Goal: Transaction & Acquisition: Purchase product/service

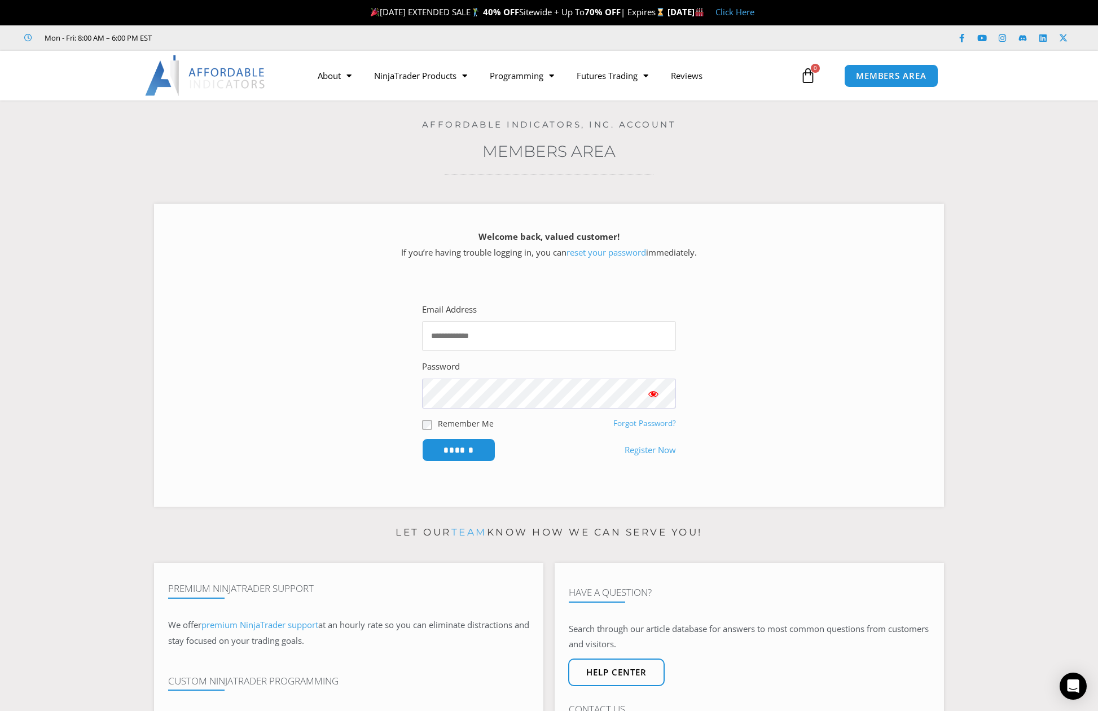
type input "**********"
click at [467, 33] on ul "Mon - Fri: 8:00 AM – 6:00 PM EST" at bounding box center [378, 38] width 724 height 14
click at [468, 451] on input "******" at bounding box center [458, 450] width 77 height 24
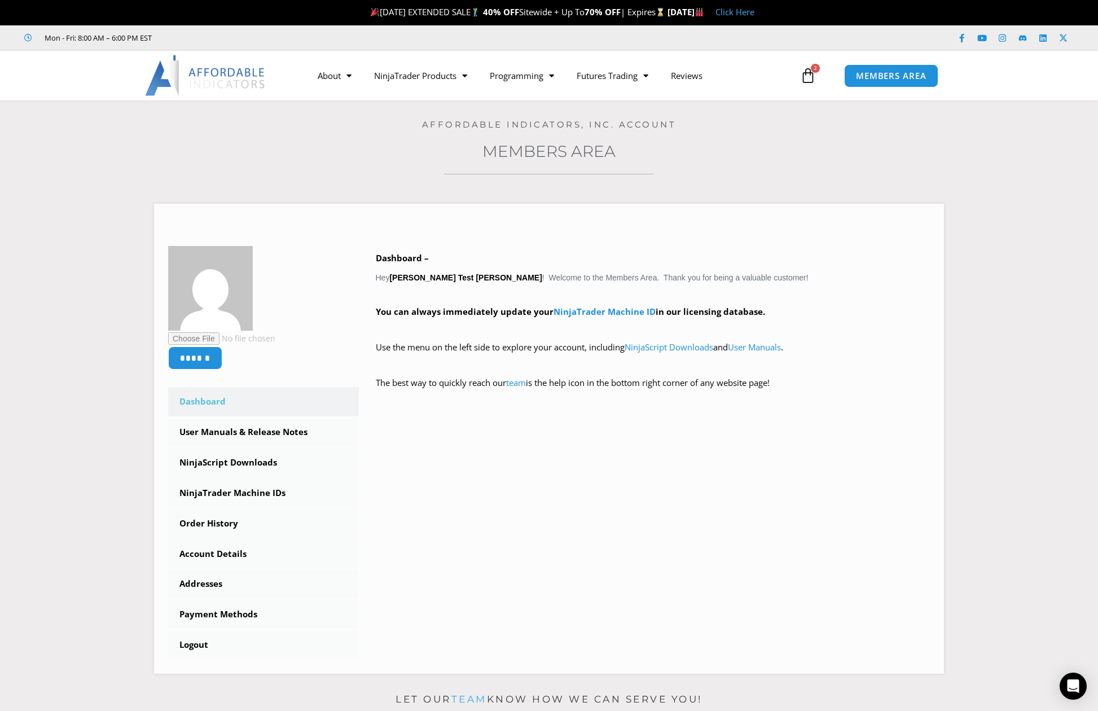
click at [958, 190] on section "****** Dashboard Subscriptions User Manuals & Release Notes NinjaScript Downloa…" at bounding box center [549, 435] width 1042 height 496
click at [221, 428] on link "User Manuals & Release Notes" at bounding box center [263, 432] width 191 height 29
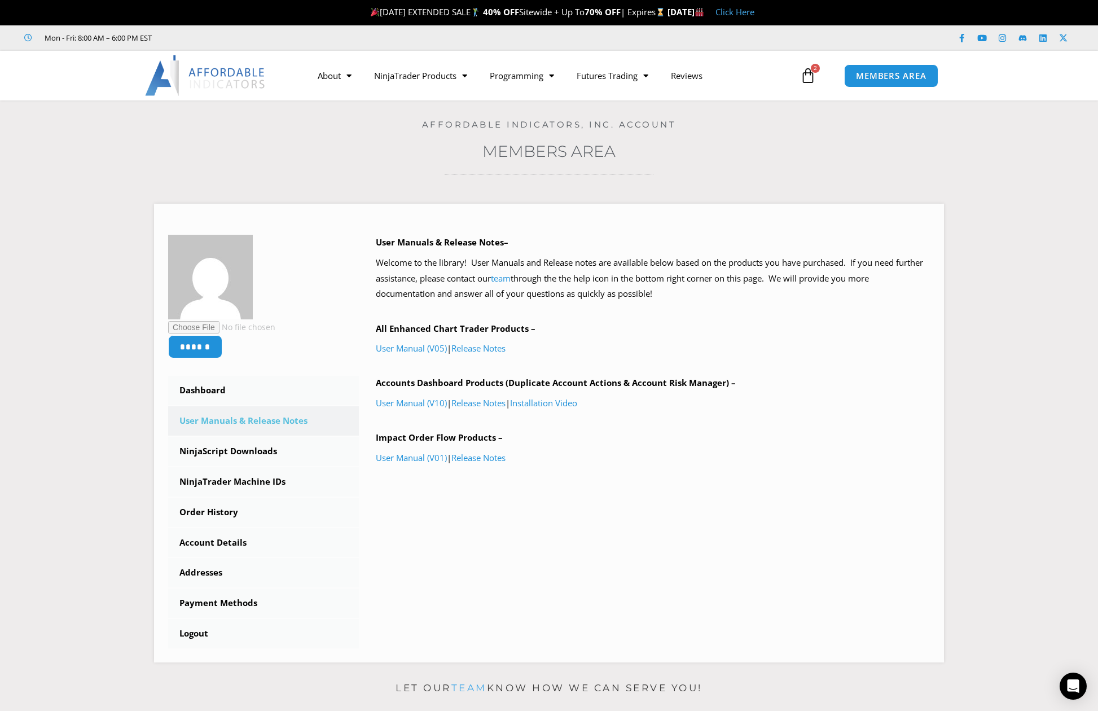
click at [800, 160] on h3 "Members Area" at bounding box center [549, 151] width 1042 height 20
click at [813, 71] on span "2" at bounding box center [815, 68] width 9 height 9
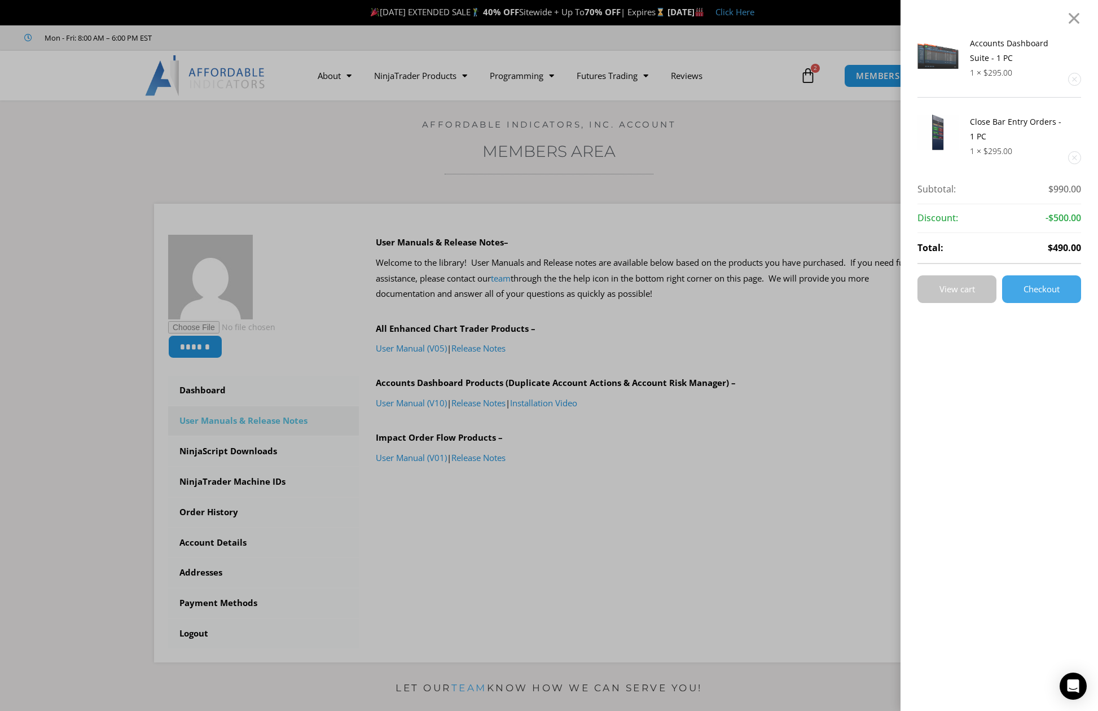
click at [975, 287] on span "View cart" at bounding box center [958, 289] width 36 height 8
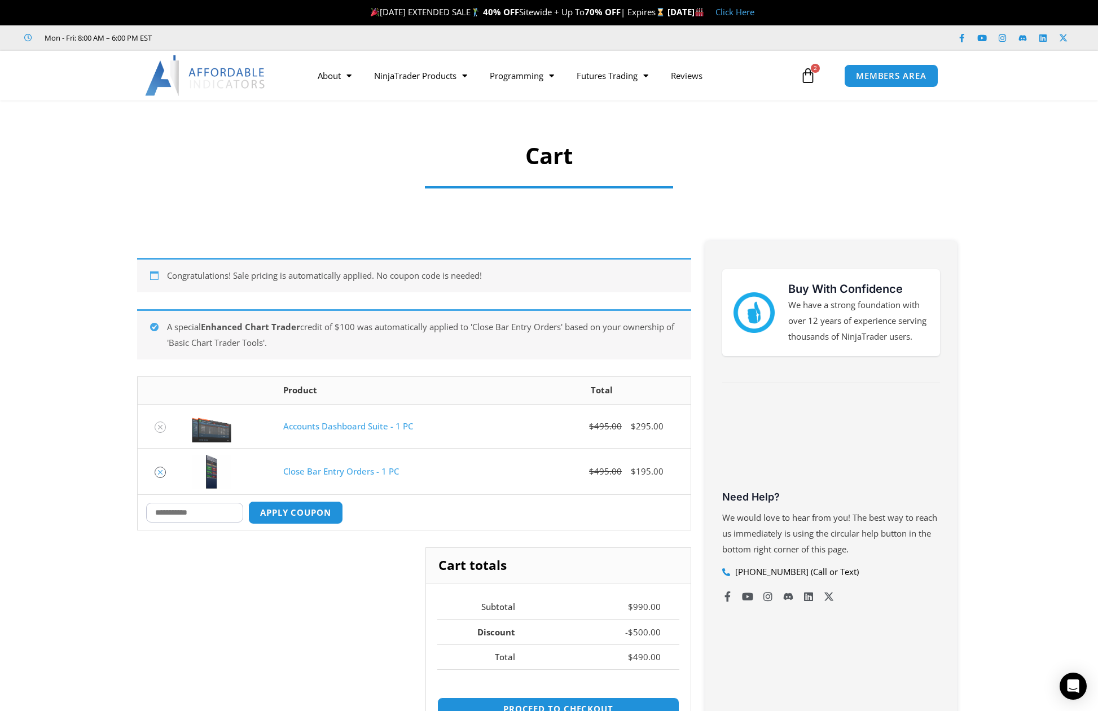
click at [163, 473] on icon "Remove Close Bar Entry Orders - 1 PC from cart" at bounding box center [160, 472] width 8 height 8
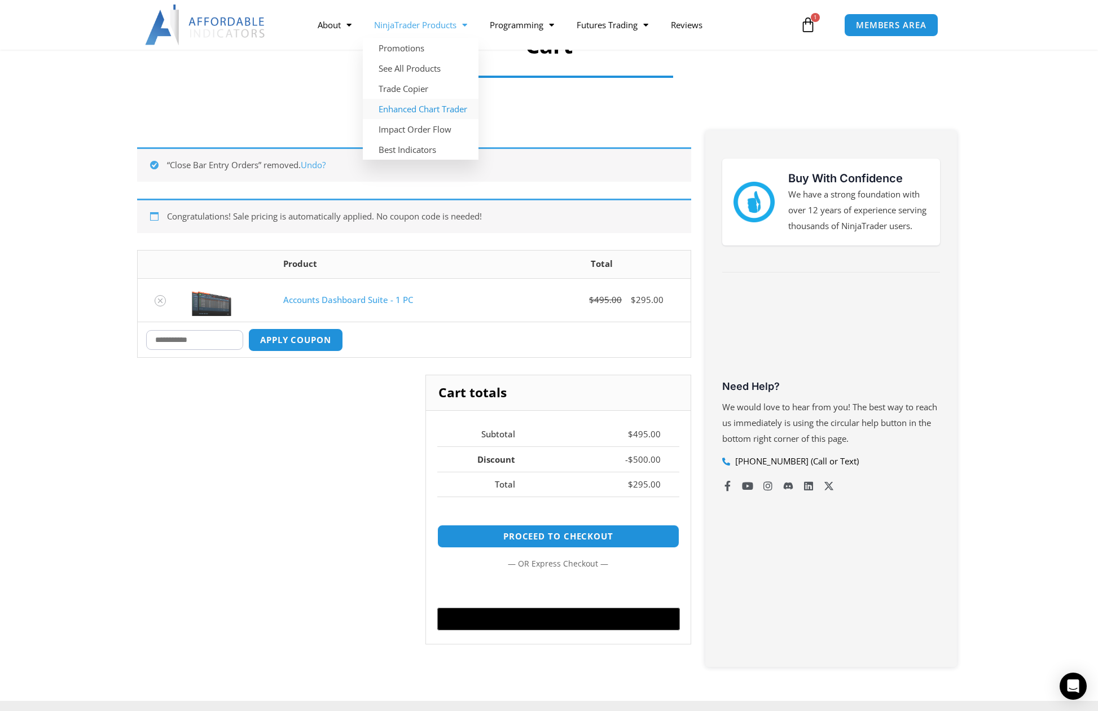
scroll to position [201, 0]
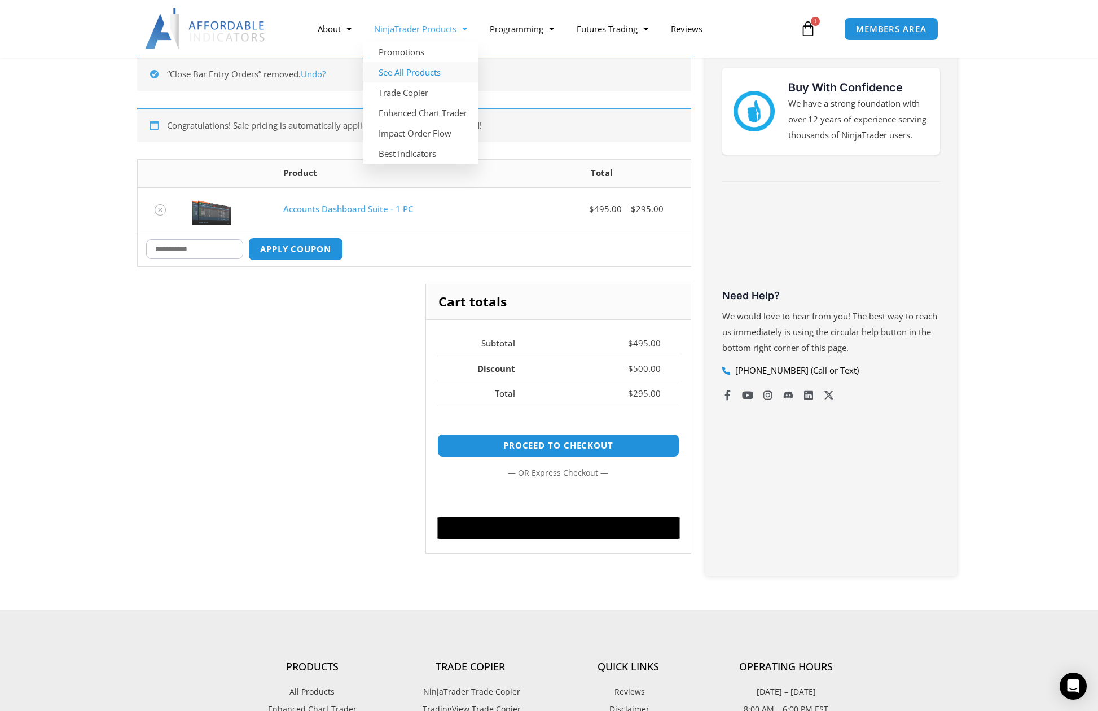
click at [439, 71] on link "See All Products" at bounding box center [421, 72] width 116 height 20
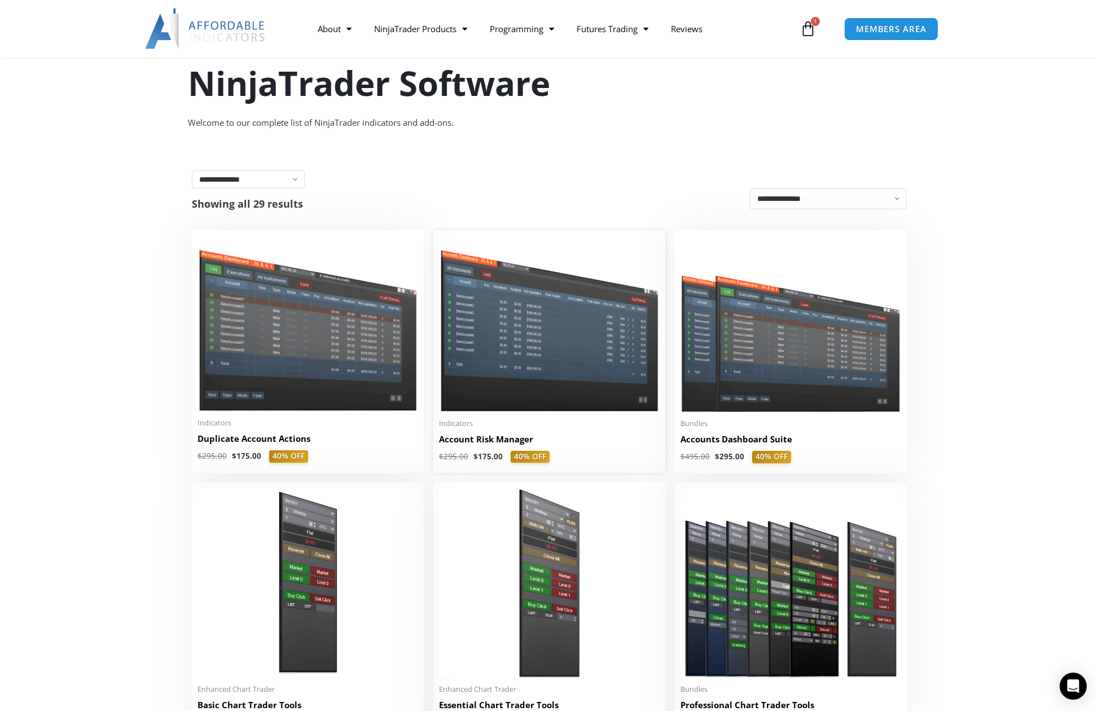
scroll to position [226, 0]
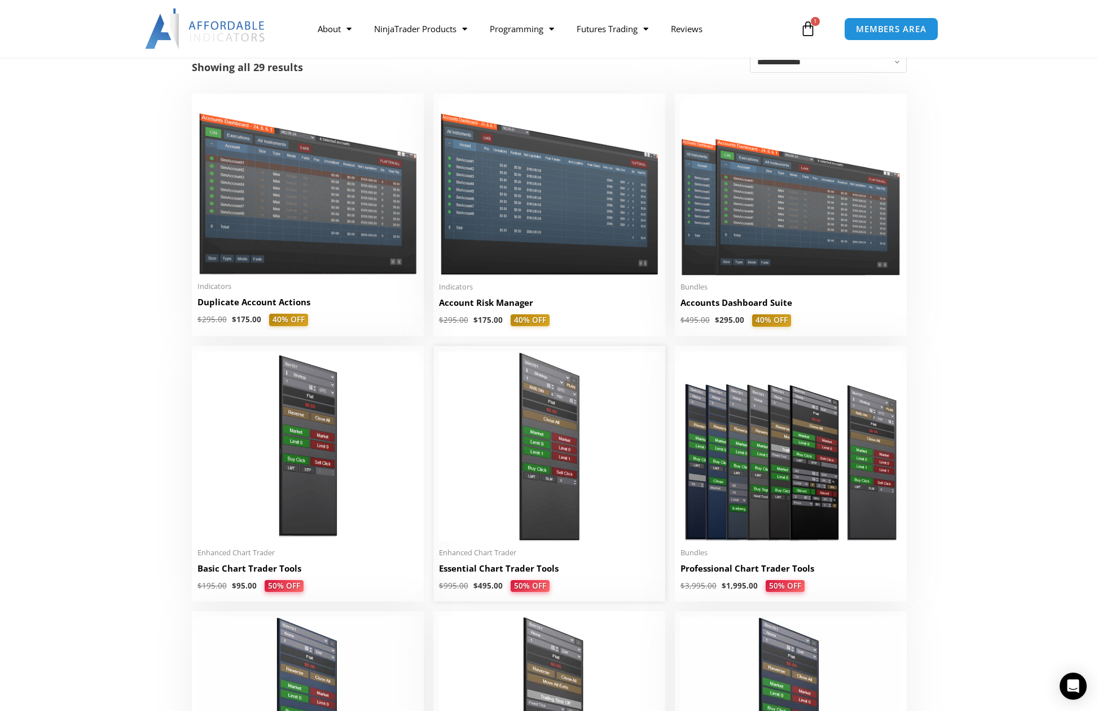
click at [514, 427] on img at bounding box center [549, 447] width 221 height 190
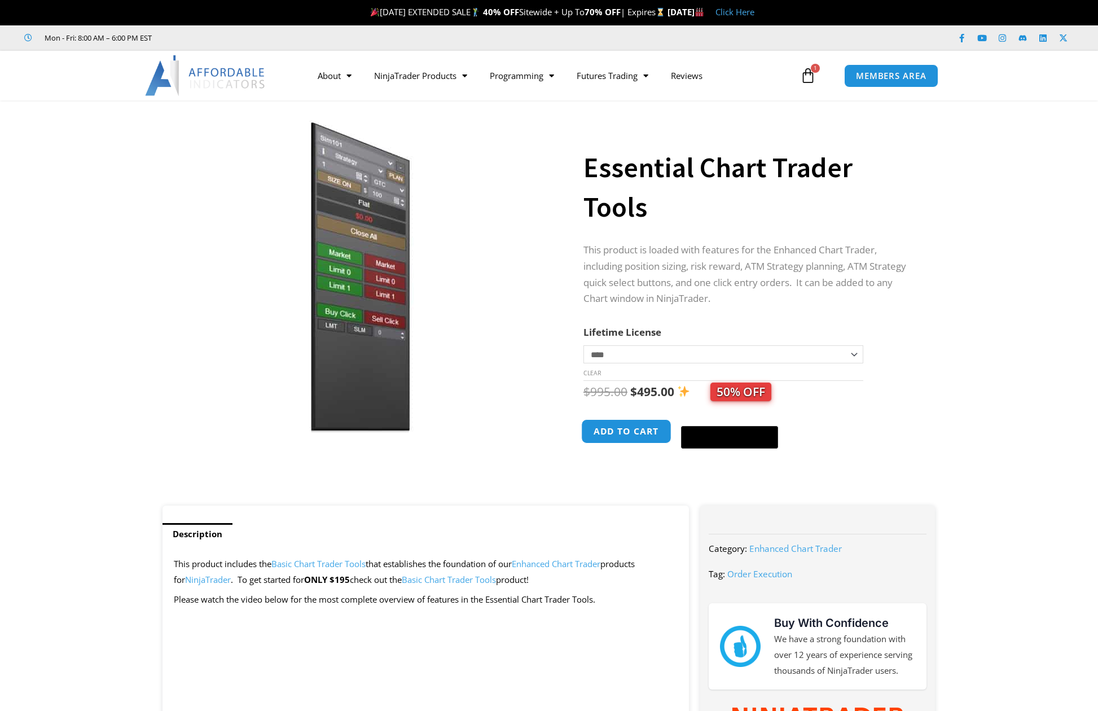
click at [646, 436] on button "Add to cart" at bounding box center [626, 431] width 90 height 24
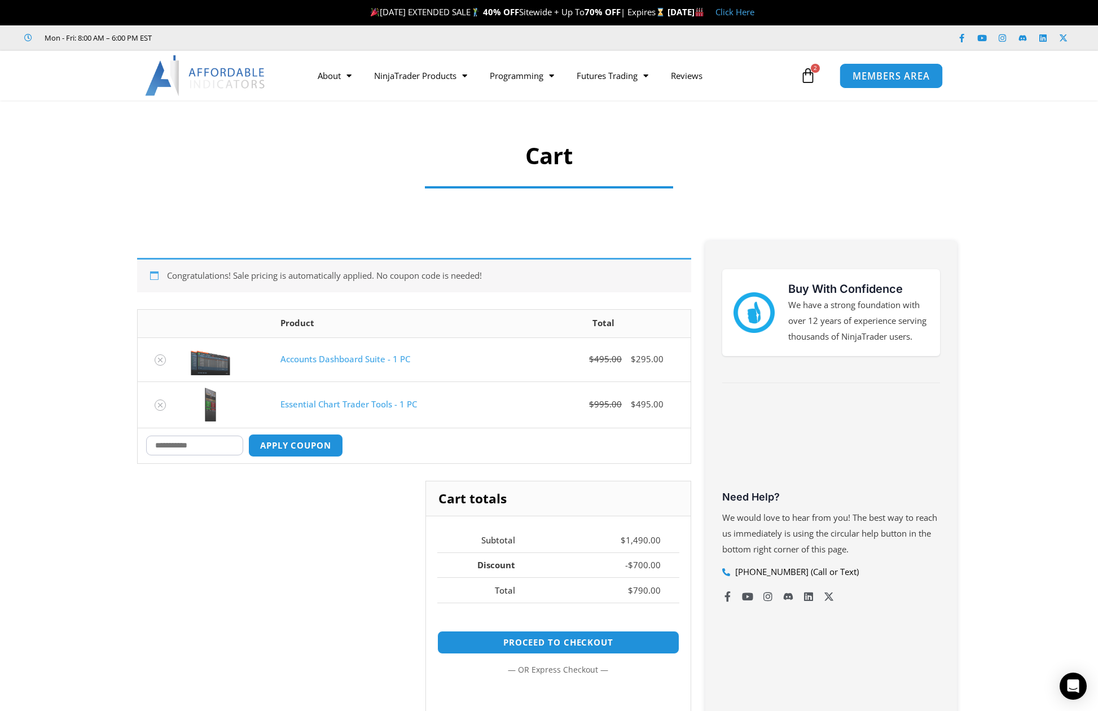
click at [878, 74] on span "MEMBERS AREA" at bounding box center [891, 76] width 77 height 10
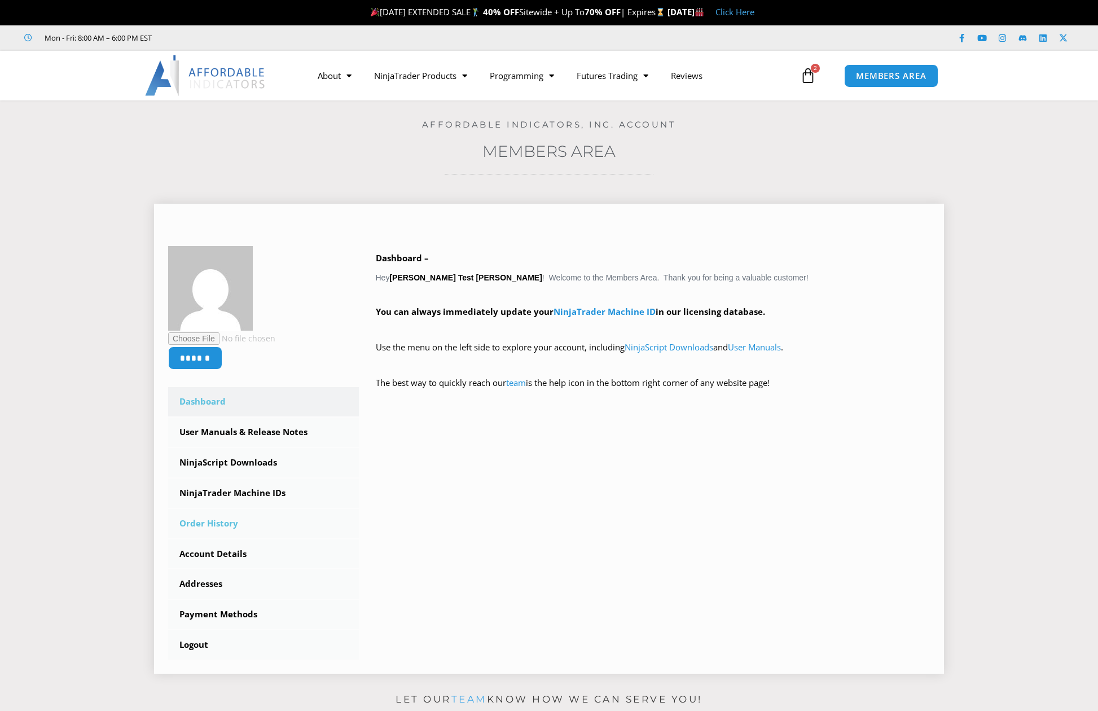
click at [230, 520] on link "Order History" at bounding box center [263, 523] width 191 height 29
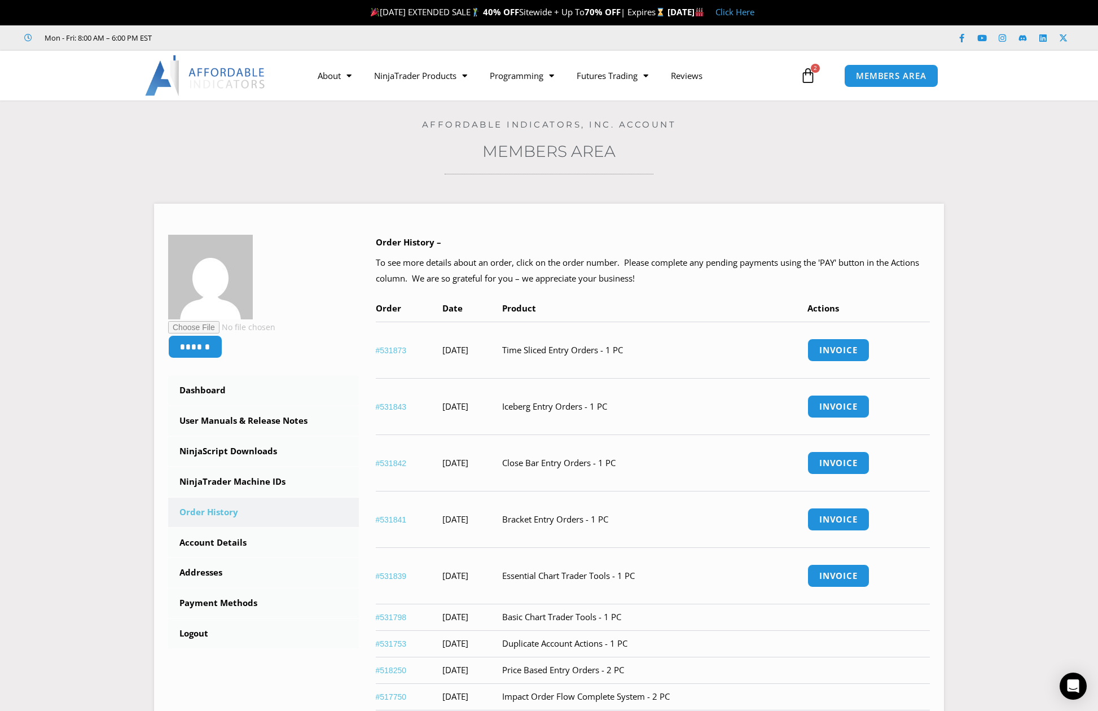
click at [822, 81] on link "$ 1,490.00 2 Cart" at bounding box center [808, 75] width 50 height 33
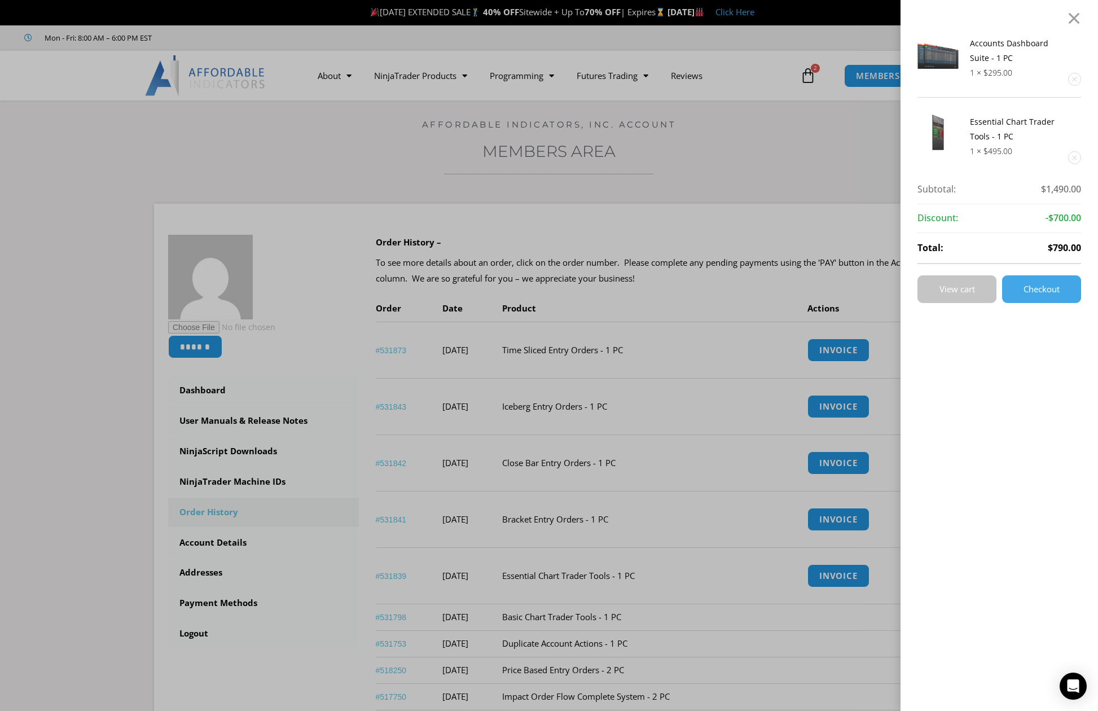
click at [986, 290] on link "View cart" at bounding box center [957, 289] width 79 height 28
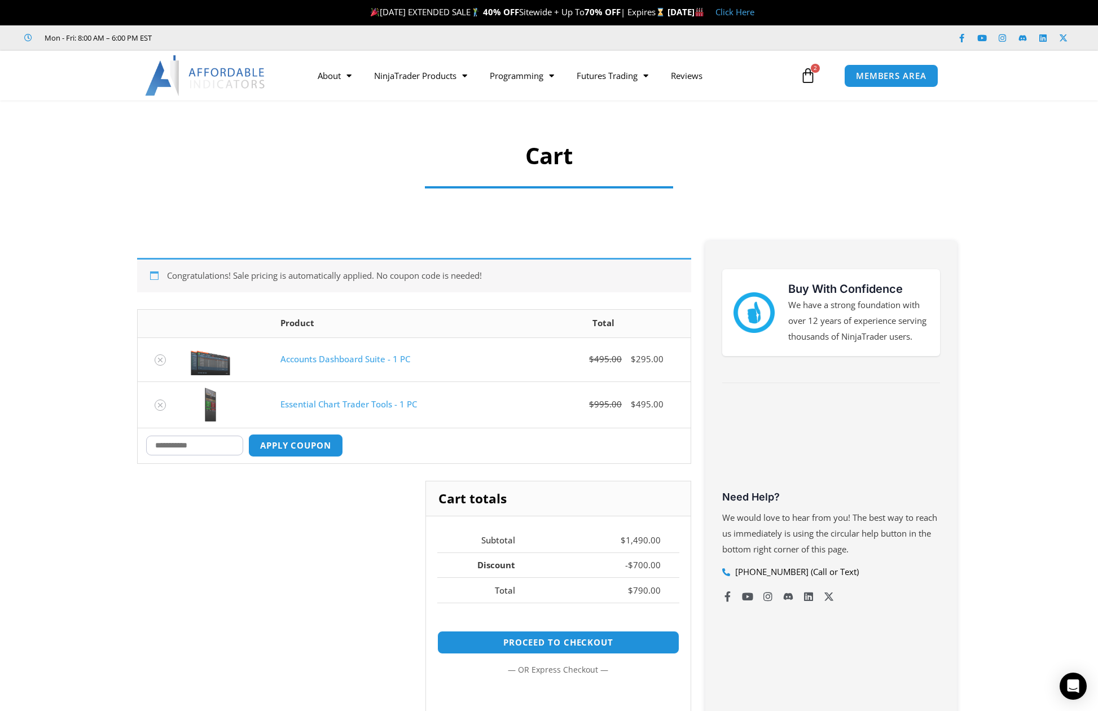
click at [1028, 137] on div at bounding box center [549, 138] width 1098 height 65
click at [444, 116] on link "See All Products" at bounding box center [421, 119] width 116 height 20
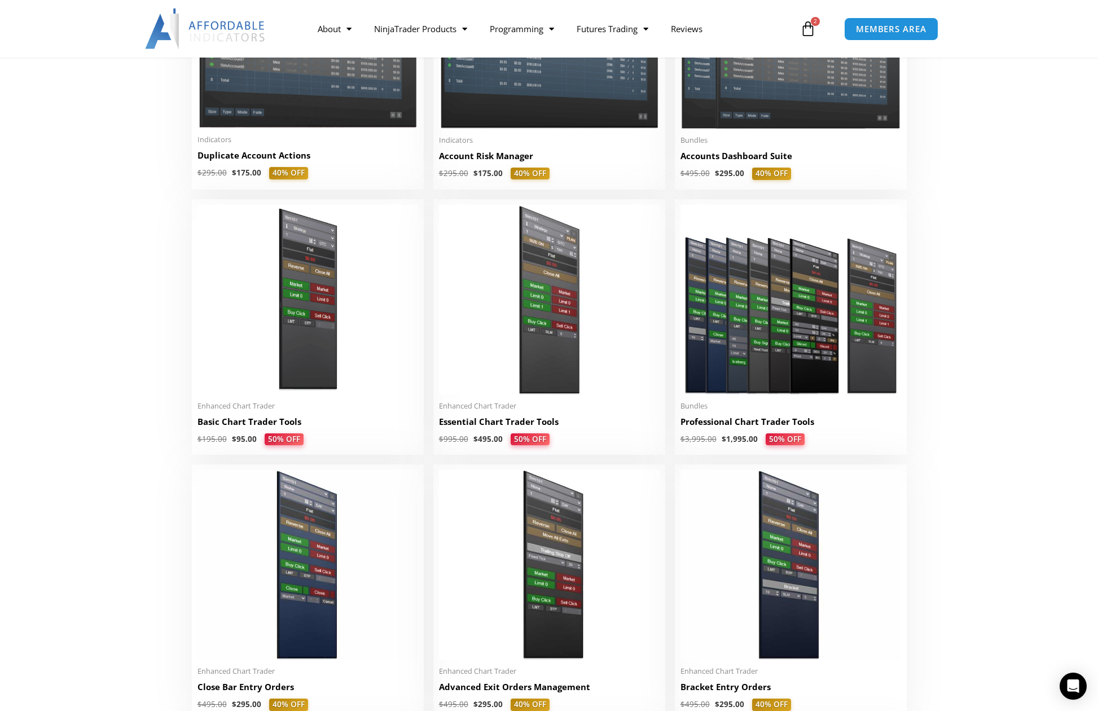
scroll to position [451, 0]
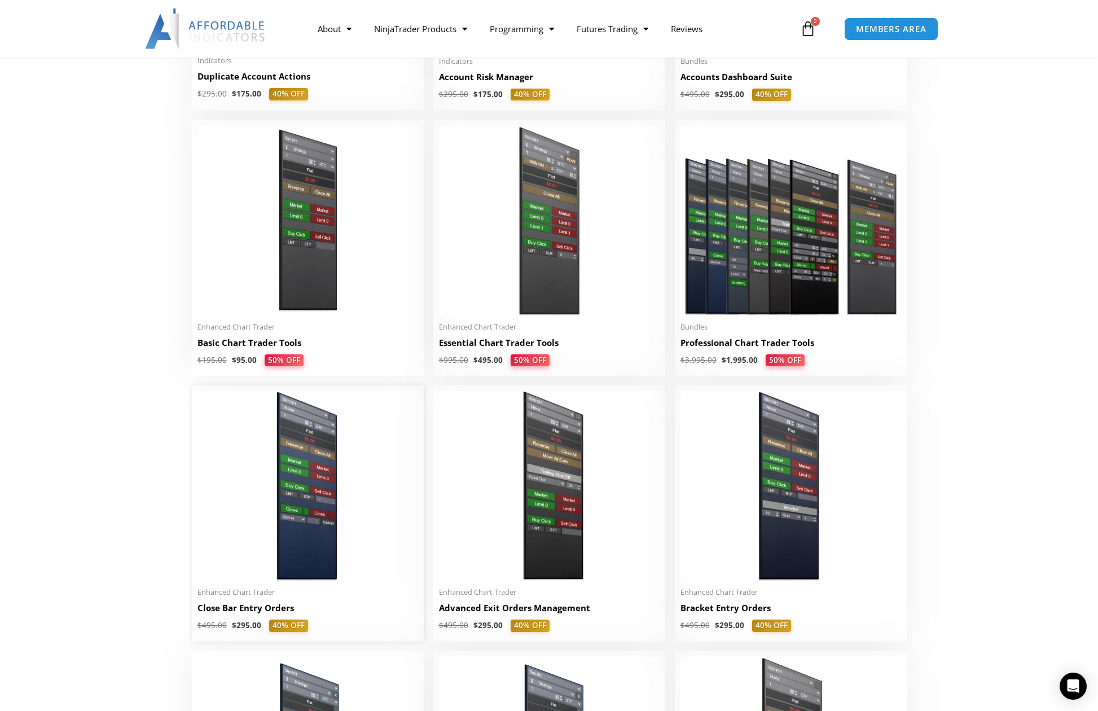
click at [284, 560] on img at bounding box center [308, 486] width 221 height 190
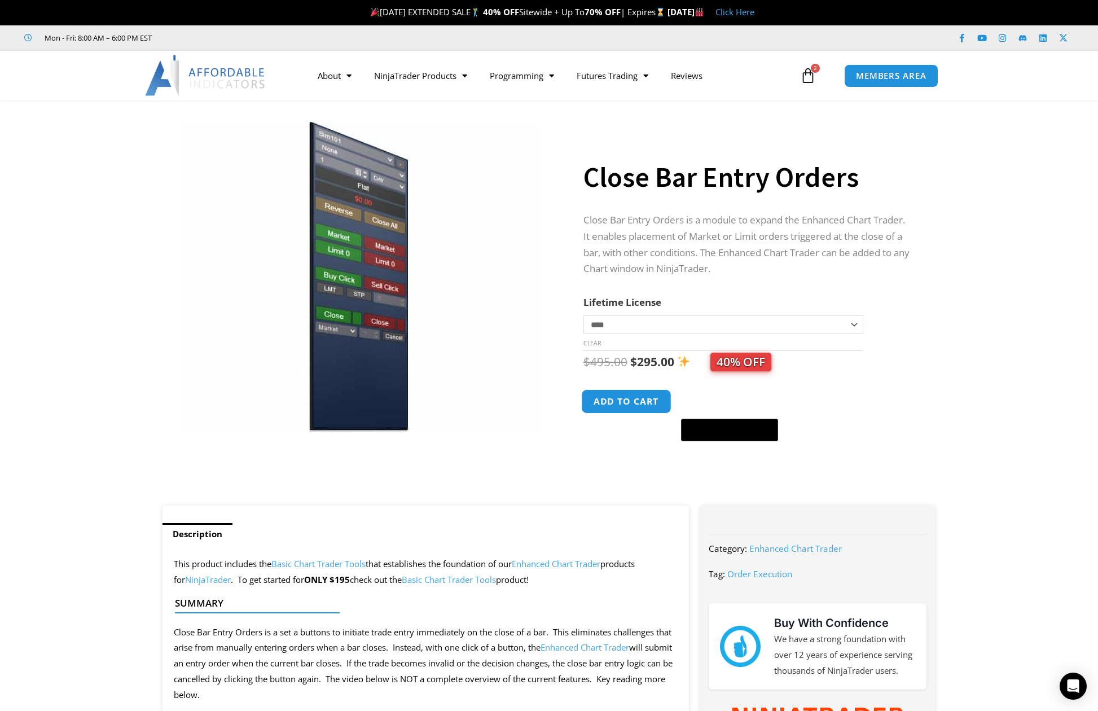
click at [641, 402] on button "Add to cart" at bounding box center [626, 401] width 90 height 24
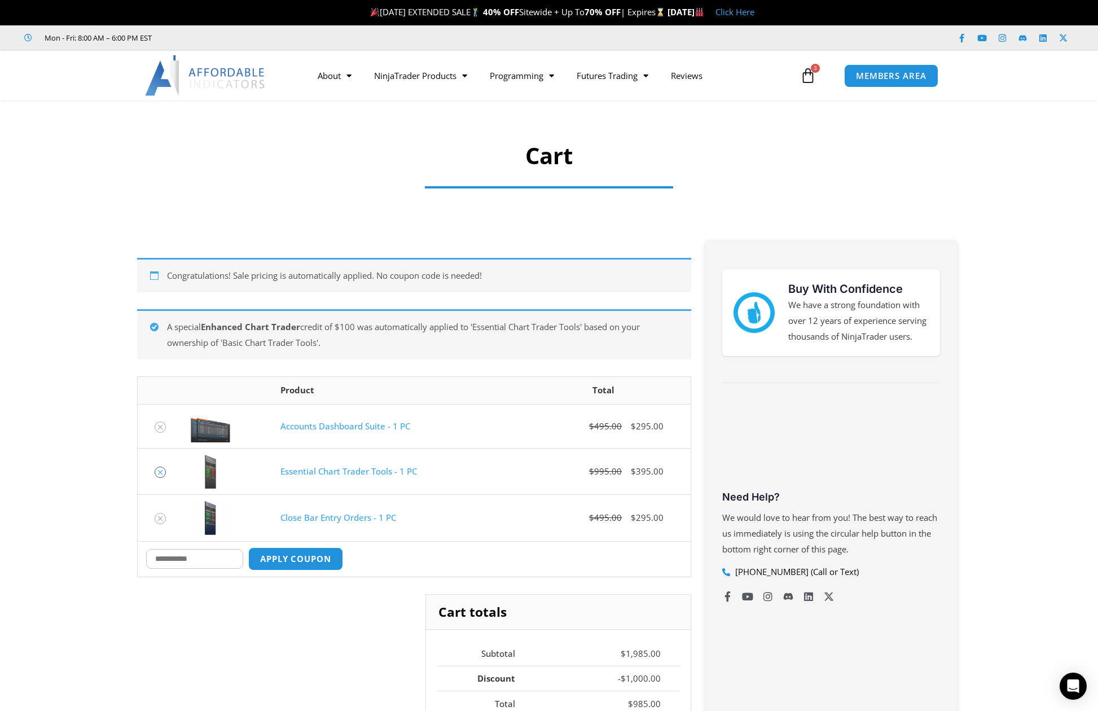
click at [161, 473] on icon "Remove Essential Chart Trader Tools - 1 PC from cart" at bounding box center [160, 472] width 8 height 8
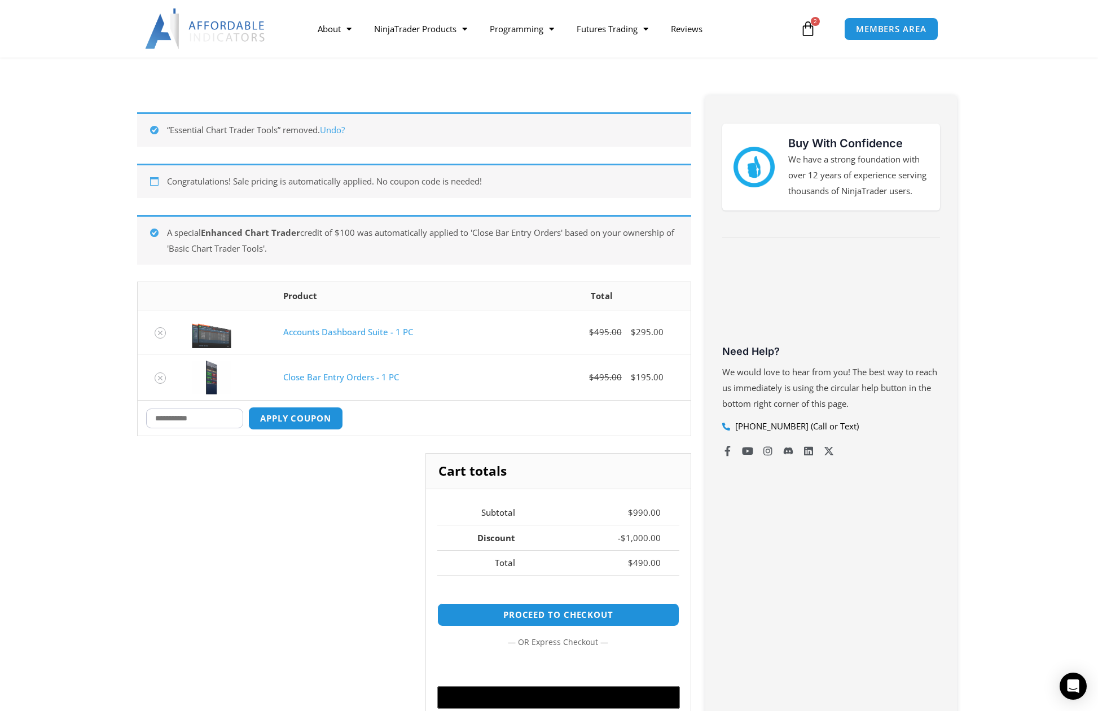
scroll to position [201, 0]
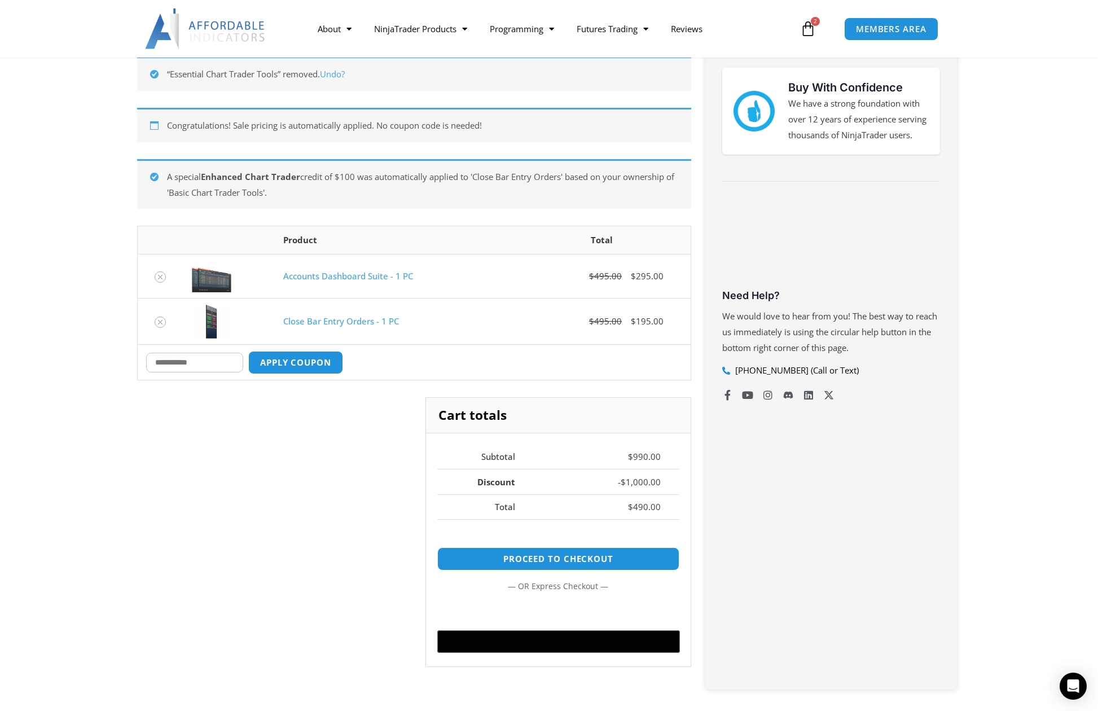
drag, startPoint x: 301, startPoint y: 198, endPoint x: 159, endPoint y: 169, distance: 145.5
click at [159, 169] on div "A special Enhanced Chart Trader credit of $100 was automatically applied to 'Cl…" at bounding box center [414, 184] width 554 height 50
drag, startPoint x: 159, startPoint y: 169, endPoint x: 173, endPoint y: 176, distance: 15.9
click at [173, 176] on div "A special Enhanced Chart Trader credit of $100 was automatically applied to 'Cl…" at bounding box center [414, 184] width 554 height 50
